Goal: Information Seeking & Learning: Learn about a topic

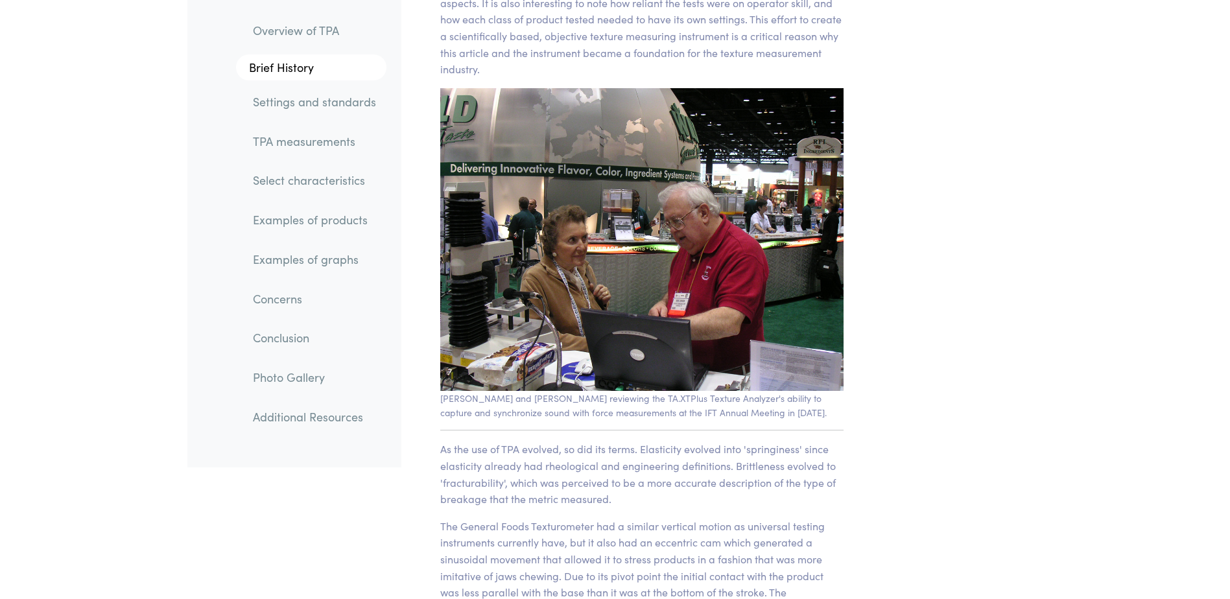
scroll to position [2009, 0]
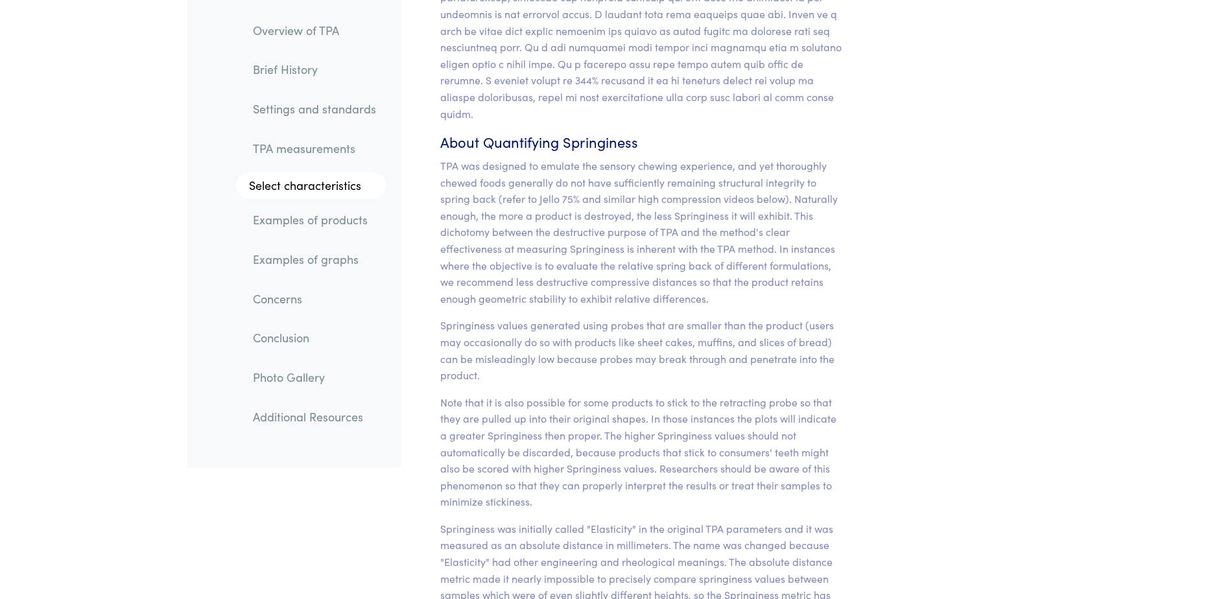
click at [320, 222] on link "Examples of products" at bounding box center [314, 220] width 144 height 30
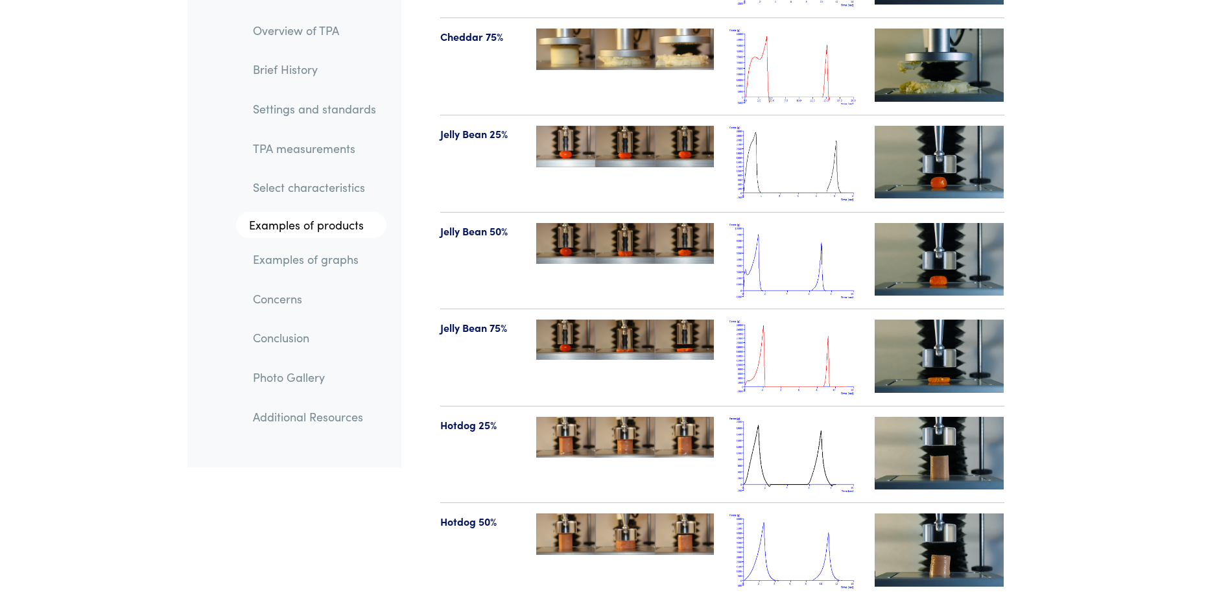
scroll to position [14340, 0]
drag, startPoint x: 466, startPoint y: 235, endPoint x: 417, endPoint y: 321, distance: 99.5
click at [417, 321] on section "Product Initial & Bottom First & Final Photos Typical Plot Click to Zoom High-d…" at bounding box center [722, 223] width 626 height 2162
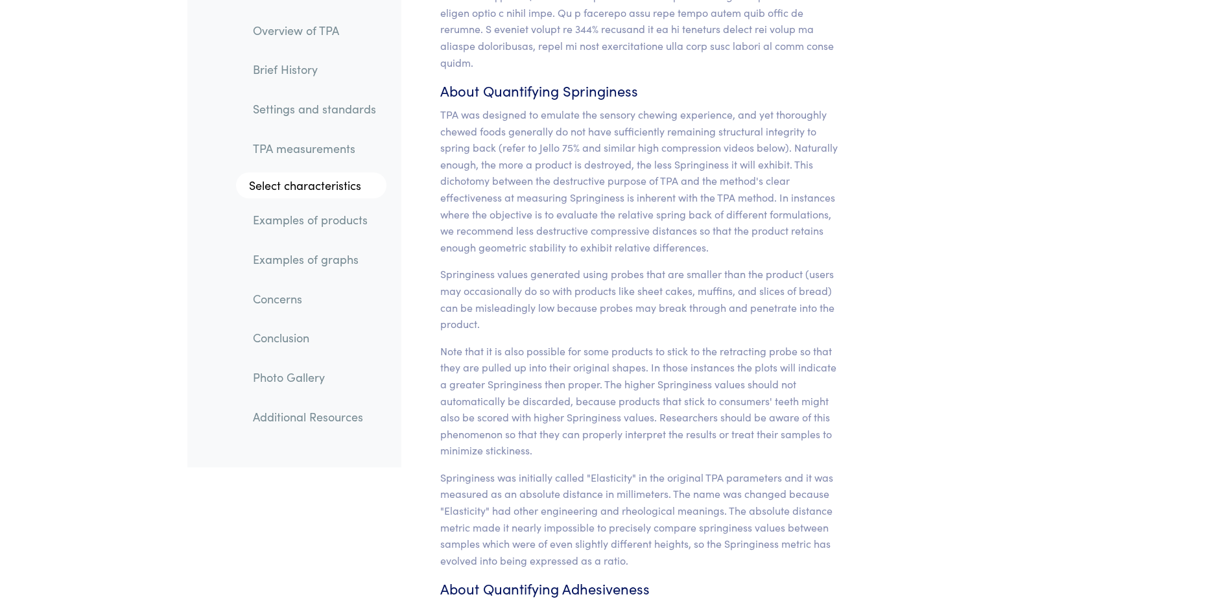
scroll to position [11358, 0]
